Goal: Information Seeking & Learning: Learn about a topic

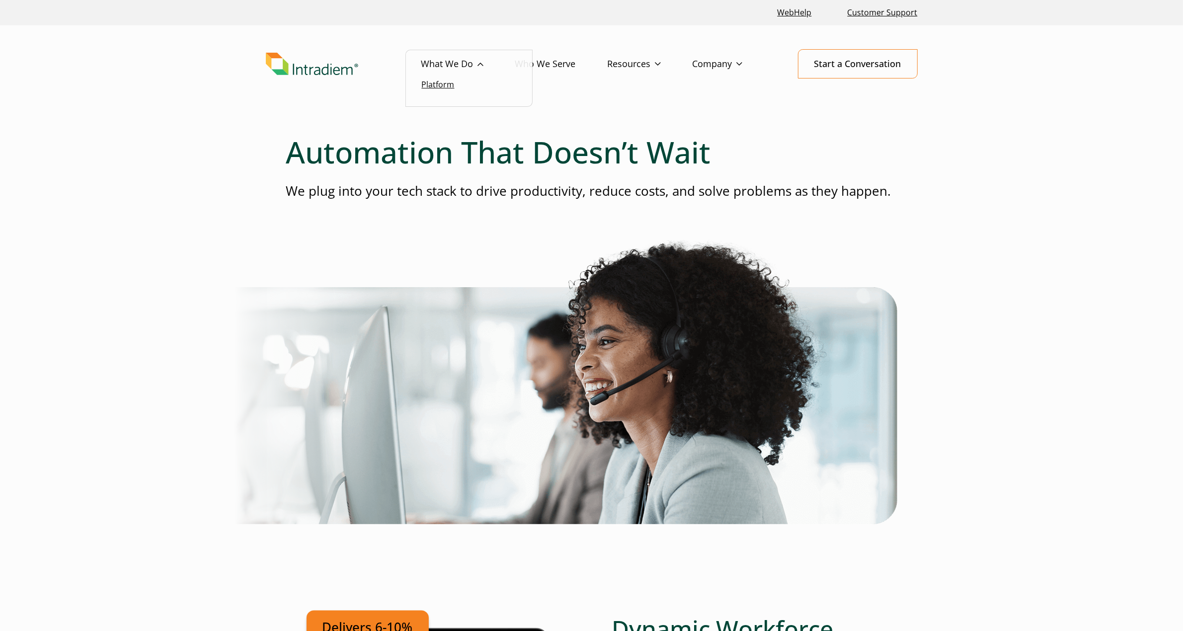
click at [435, 88] on link "Platform" at bounding box center [438, 84] width 33 height 11
click at [631, 63] on link "Resources" at bounding box center [650, 64] width 85 height 29
click at [552, 63] on link "Who We Serve" at bounding box center [561, 64] width 92 height 29
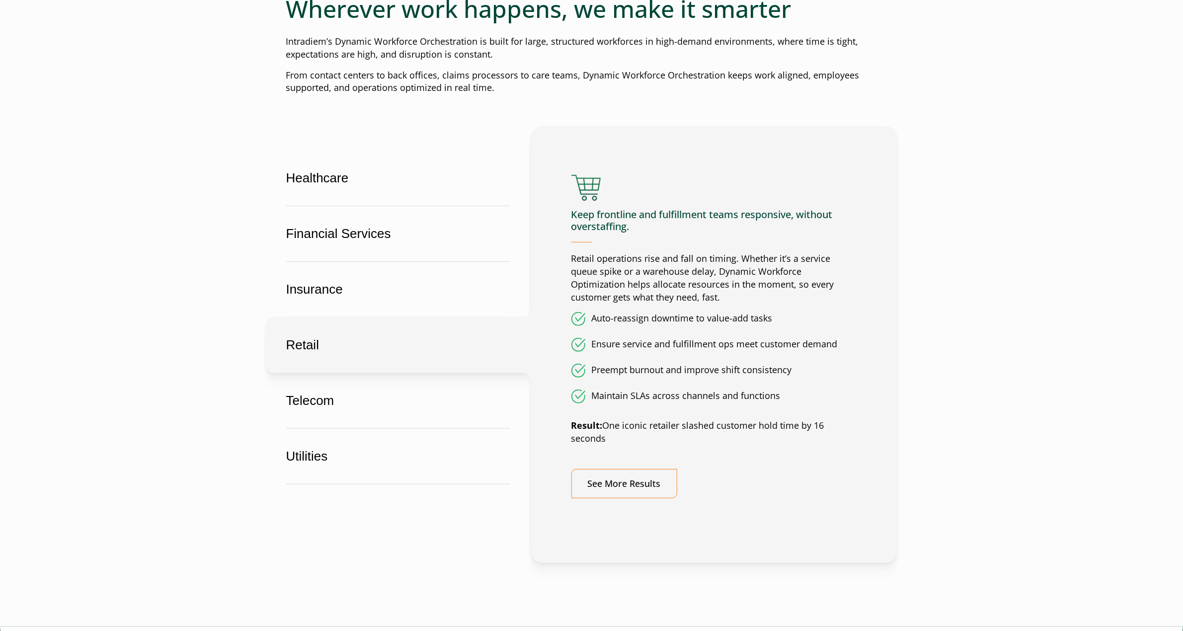
scroll to position [497, 0]
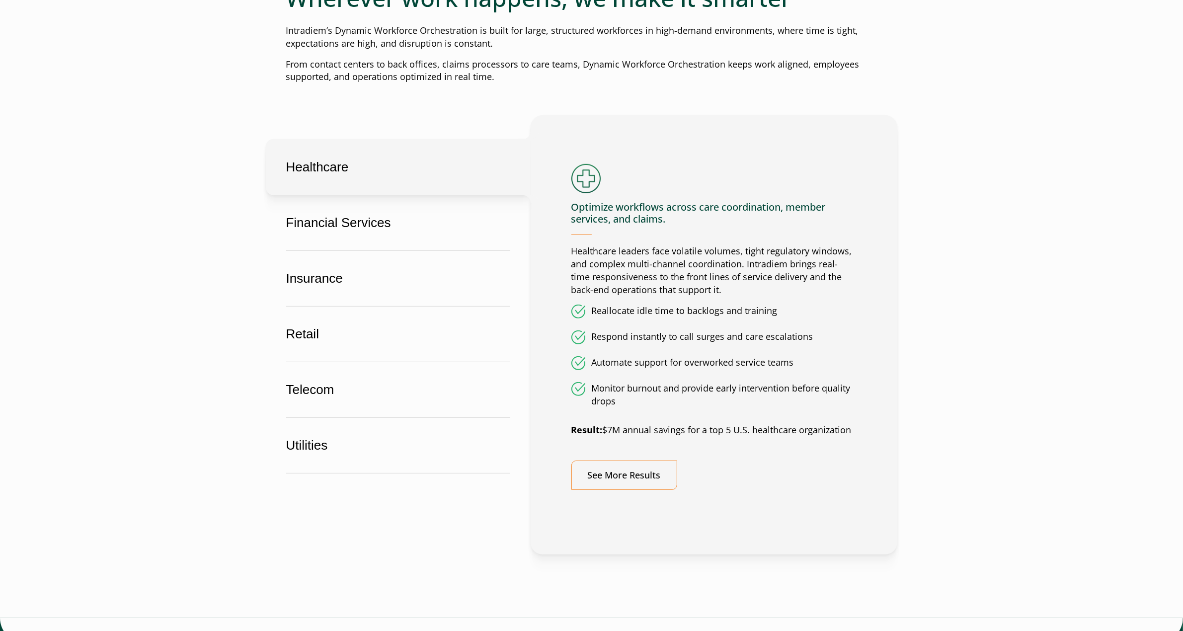
click at [305, 172] on button "Healthcare" at bounding box center [398, 167] width 265 height 56
click at [654, 475] on link "See More Results" at bounding box center [624, 475] width 106 height 29
